Goal: Task Accomplishment & Management: Manage account settings

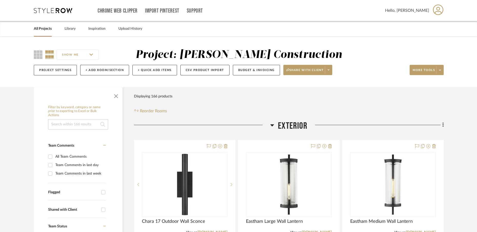
click at [53, 10] on icon at bounding box center [53, 10] width 38 height 5
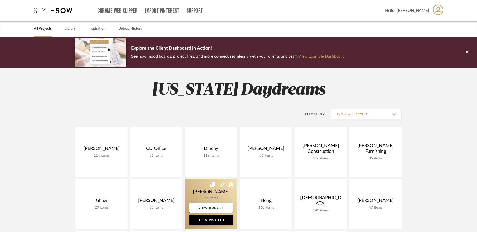
click at [194, 188] on link at bounding box center [211, 203] width 52 height 49
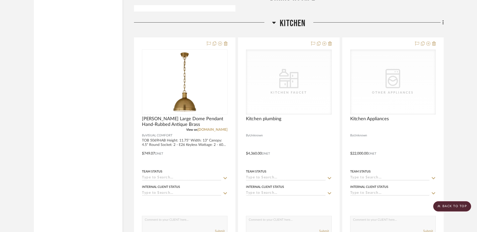
scroll to position [1119, 0]
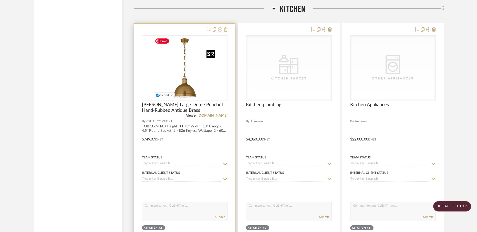
click at [183, 71] on img "0" at bounding box center [185, 68] width 64 height 64
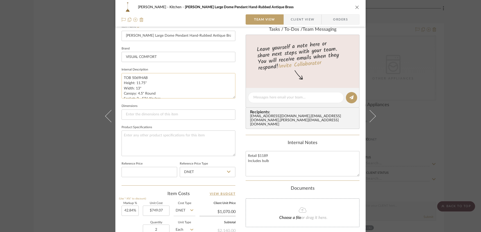
scroll to position [1, 0]
click at [76, 59] on div "[PERSON_NAME] Kitchen [PERSON_NAME] Large Dome Pendant Hand-Rubbed Antique Bras…" at bounding box center [240, 116] width 481 height 232
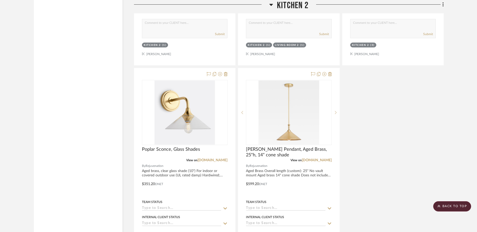
scroll to position [2306, 0]
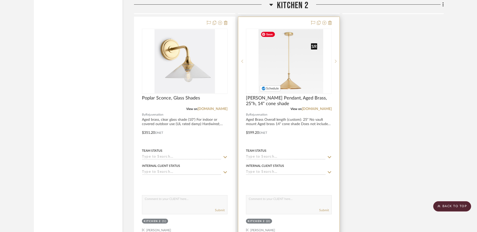
click at [304, 77] on img "0" at bounding box center [293, 61] width 60 height 64
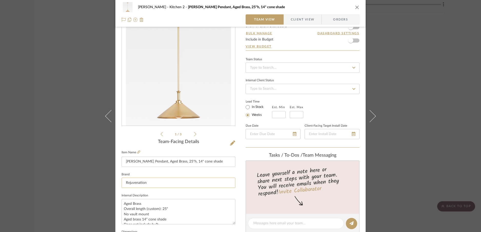
scroll to position [35, 0]
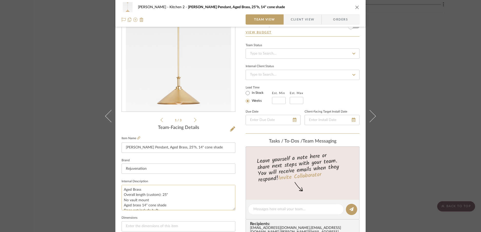
click at [163, 196] on textarea "Aged Brass Overall length (custom): 25" No vault mount Aged brass 14" cone shad…" at bounding box center [178, 197] width 114 height 25
type textarea "Aged Brass Overall length (custom): 23" No vault mount Aged brass 14" cone shad…"
click at [171, 147] on input "[PERSON_NAME] Pendant, Aged Brass, 25"h, 14" cone shade" at bounding box center [178, 147] width 114 height 10
type input "[PERSON_NAME] Pendant, Aged Brass, 25"h, 14" cone shade3"
click at [170, 148] on input "[PERSON_NAME] Pendant, Aged Brass, 25"h, 14" cone shade" at bounding box center [178, 147] width 114 height 10
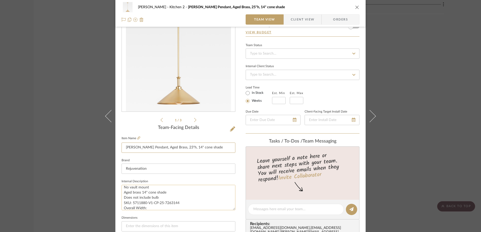
scroll to position [0, 0]
type input "[PERSON_NAME] Pendant, Aged Brass, 23"h, 14" cone shade"
click at [137, 137] on icon at bounding box center [138, 137] width 3 height 3
click at [393, 59] on div "[PERSON_NAME] Kitchen 2 [PERSON_NAME] Pendant, Aged Brass, 23"h, 14" cone shade…" at bounding box center [240, 116] width 481 height 232
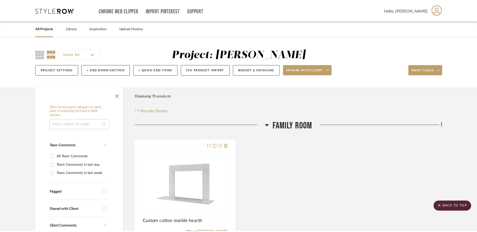
scroll to position [2306, 0]
